Goal: Check status

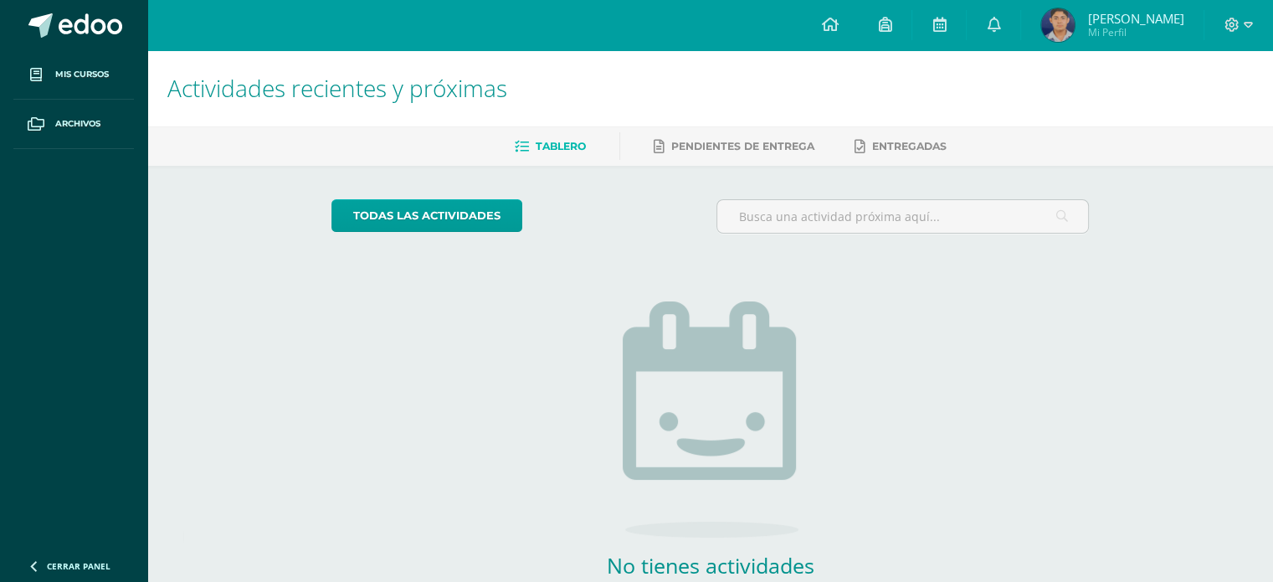
click at [1070, 33] on img at bounding box center [1058, 24] width 33 height 33
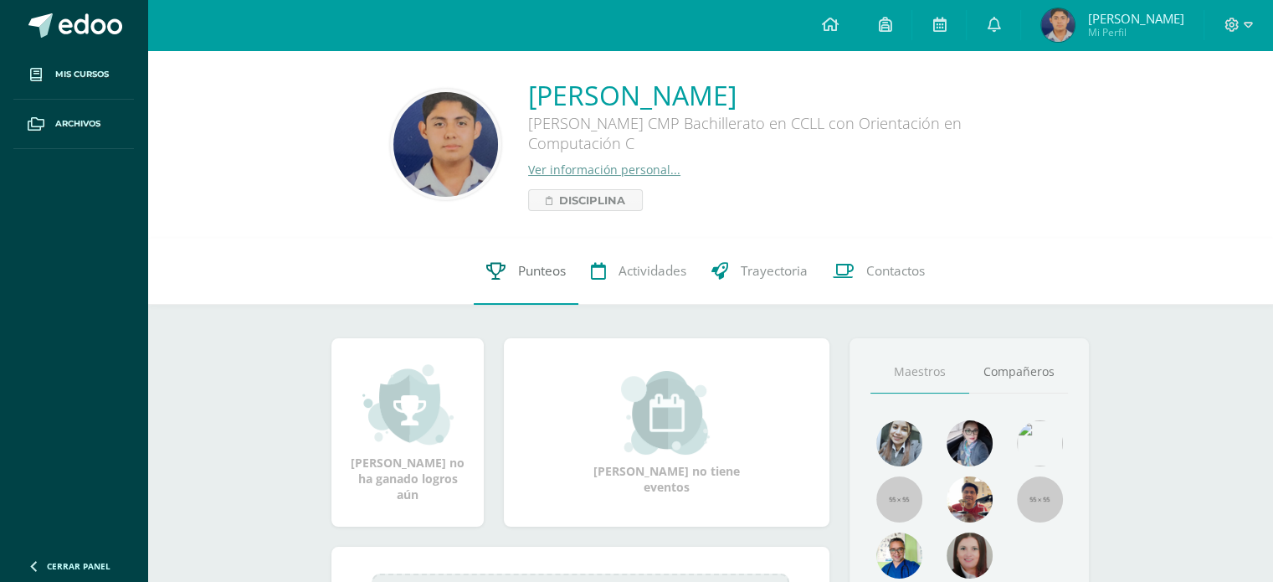
click at [520, 275] on span "Punteos" at bounding box center [542, 271] width 48 height 18
